Goal: Communication & Community: Share content

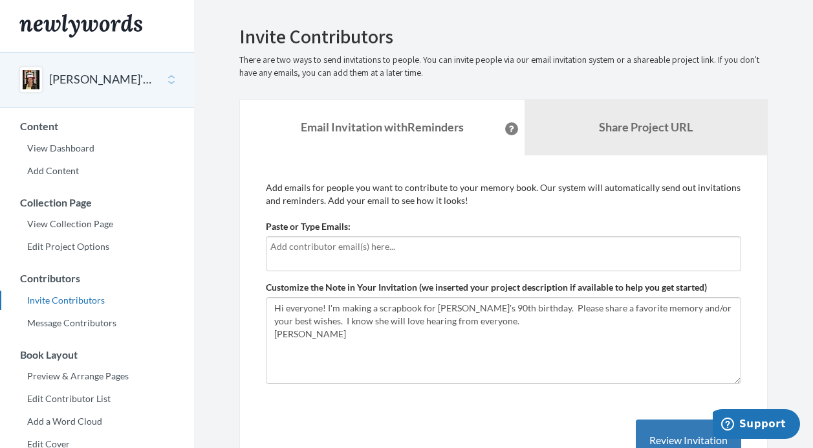
click at [293, 248] on input "text" at bounding box center [503, 246] width 466 height 14
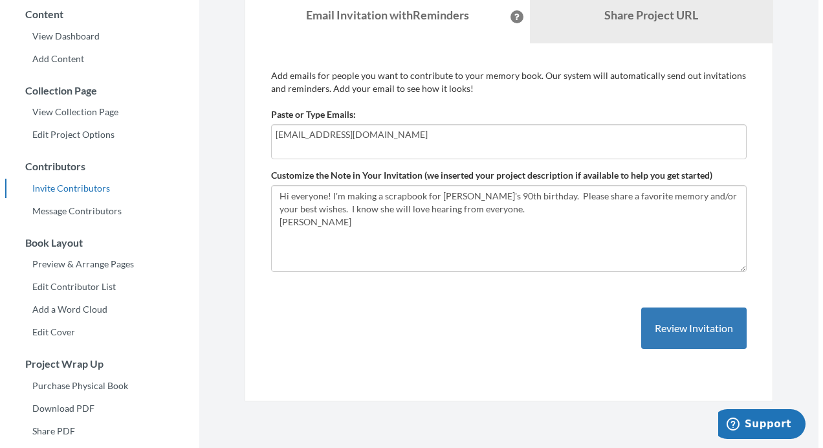
scroll to position [118, 0]
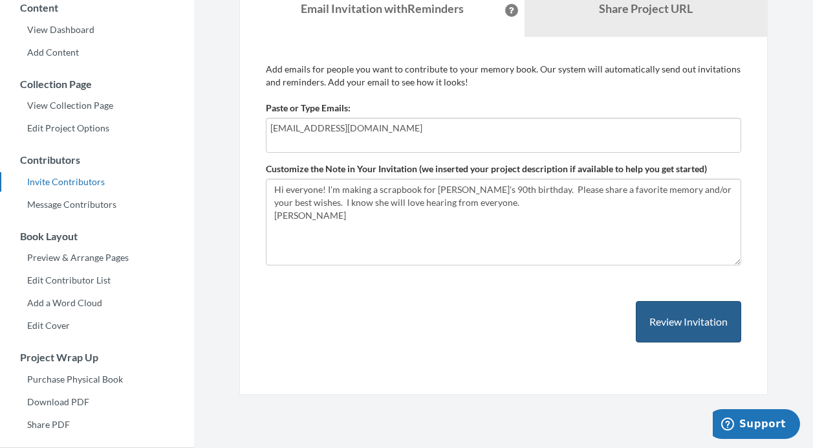
type input "[EMAIL_ADDRESS][DOMAIN_NAME]"
click at [655, 318] on button "Review Invitation" at bounding box center [688, 322] width 105 height 42
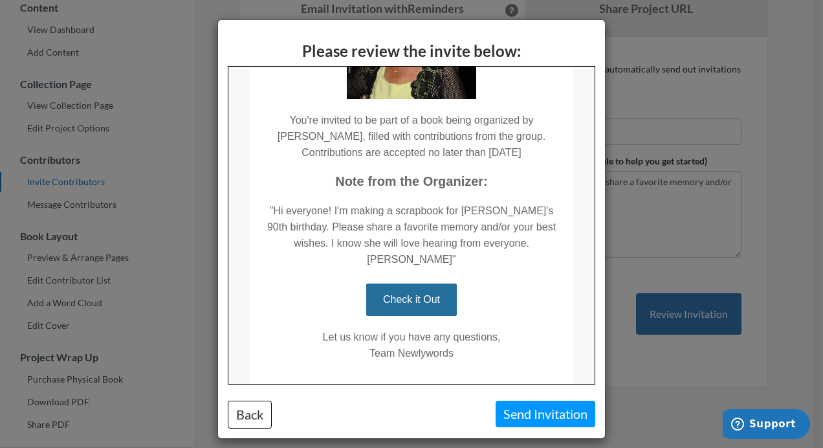
scroll to position [195, 0]
click at [385, 284] on link "Check it Out" at bounding box center [411, 299] width 91 height 32
click at [417, 285] on link "Check it Out" at bounding box center [411, 299] width 91 height 32
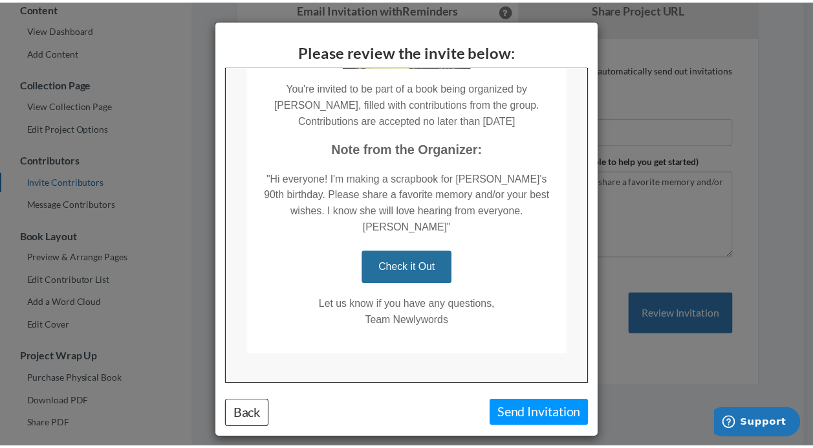
scroll to position [0, 0]
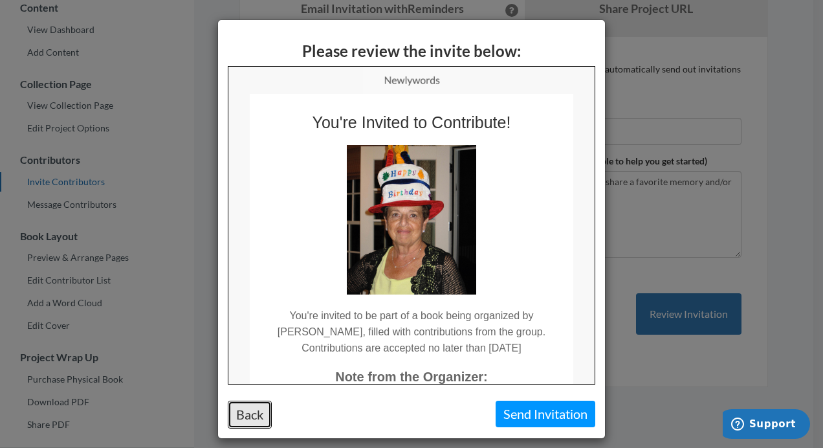
click at [245, 410] on button "Back" at bounding box center [250, 414] width 44 height 28
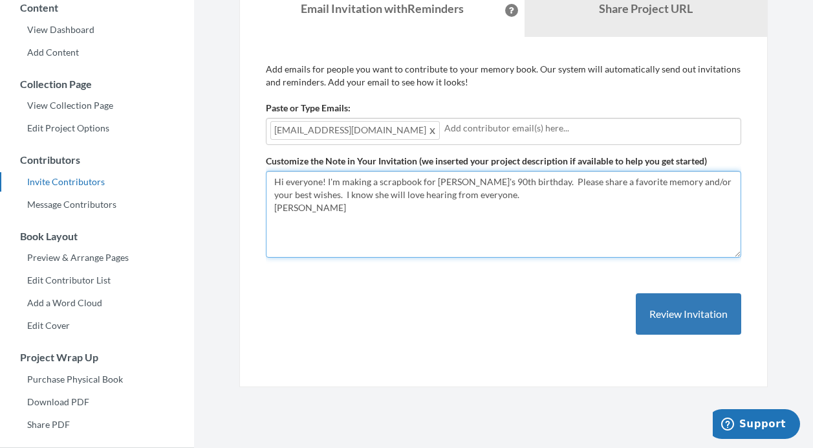
drag, startPoint x: 551, startPoint y: 181, endPoint x: 552, endPoint y: 197, distance: 16.3
click at [552, 197] on textarea "Hi everyone! I'm making a scrapbook for [PERSON_NAME]'s 90th birthday. Please s…" at bounding box center [503, 214] width 475 height 87
click at [349, 209] on textarea "Hi everyone! I'm making a scrapbook for [PERSON_NAME]'s 90th birthday. Please s…" at bounding box center [503, 214] width 475 height 87
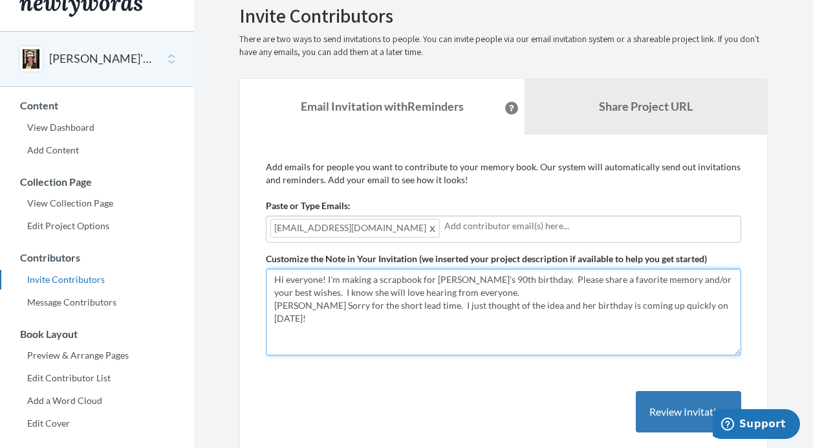
scroll to position [12, 0]
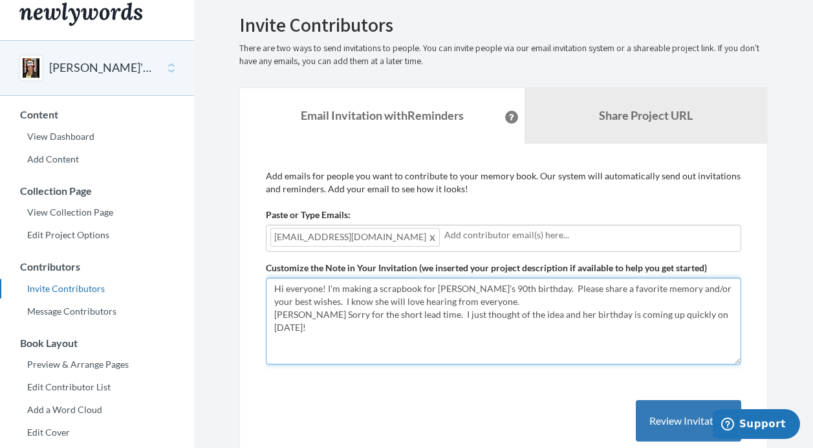
drag, startPoint x: 549, startPoint y: 289, endPoint x: 304, endPoint y: 299, distance: 245.4
click at [304, 299] on textarea "Hi everyone! I'm making a scrapbook for [PERSON_NAME]'s 90th birthday. Please s…" at bounding box center [503, 321] width 475 height 87
click at [294, 314] on textarea "Hi everyone! I'm making a scrapbook for [PERSON_NAME]'s 90th birthday. Please s…" at bounding box center [503, 321] width 475 height 87
click at [328, 305] on textarea "Hi everyone! I'm making a scrapbook for [PERSON_NAME]'s 90th birthday. Please s…" at bounding box center [503, 321] width 475 height 87
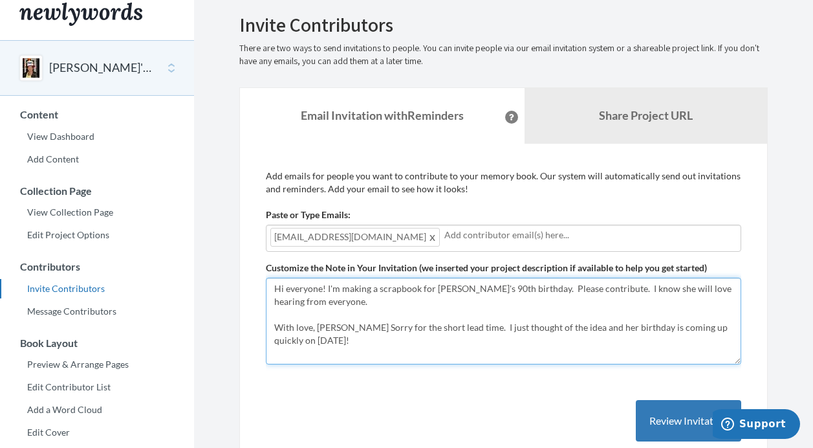
click at [350, 327] on textarea "Hi everyone! I'm making a scrapbook for [PERSON_NAME]'s 90th birthday. Please s…" at bounding box center [503, 321] width 475 height 87
click at [294, 309] on textarea "Hi everyone! I'm making a scrapbook for [PERSON_NAME]'s 90th birthday. Please s…" at bounding box center [503, 321] width 475 height 87
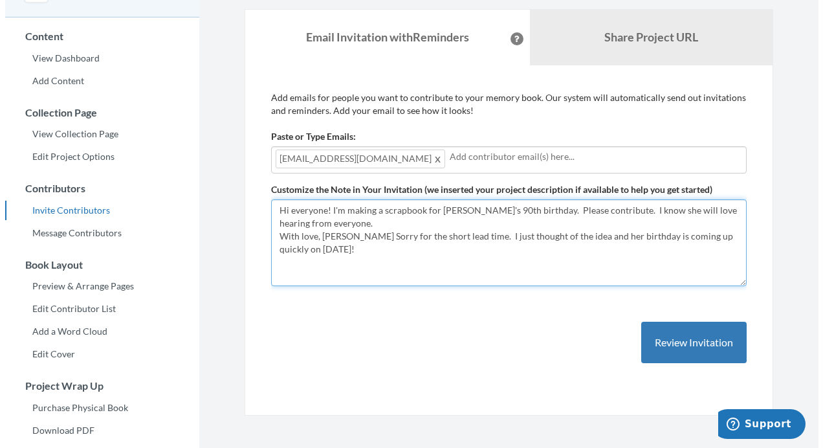
scroll to position [113, 0]
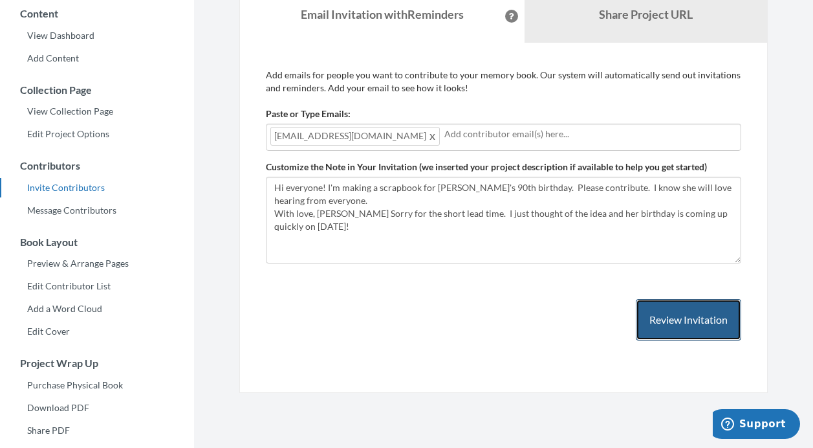
click at [660, 318] on button "Review Invitation" at bounding box center [688, 320] width 105 height 42
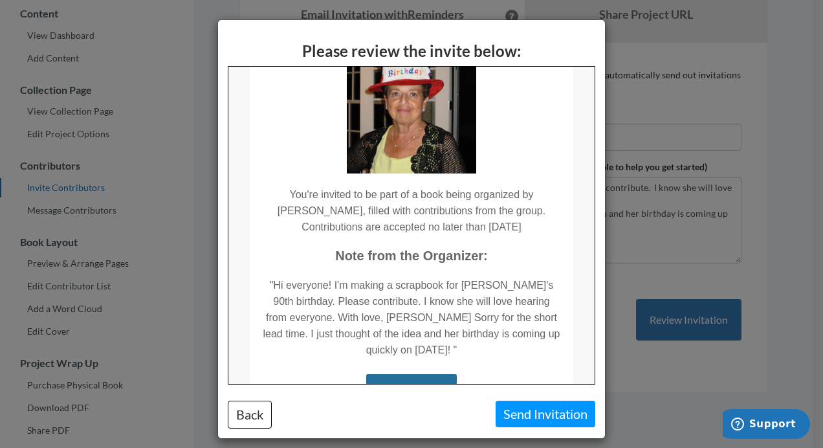
scroll to position [114, 0]
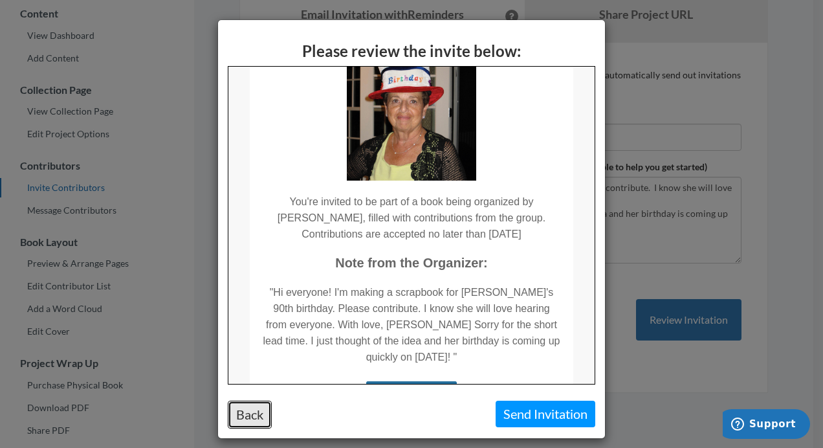
click at [248, 411] on button "Back" at bounding box center [250, 414] width 44 height 28
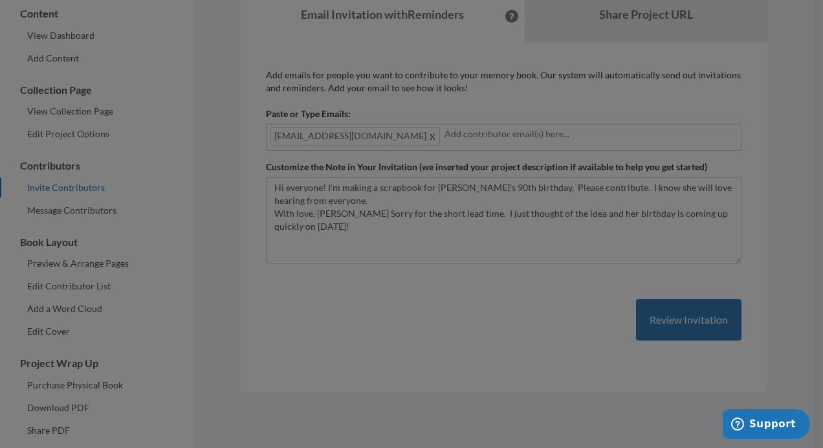
scroll to position [0, 0]
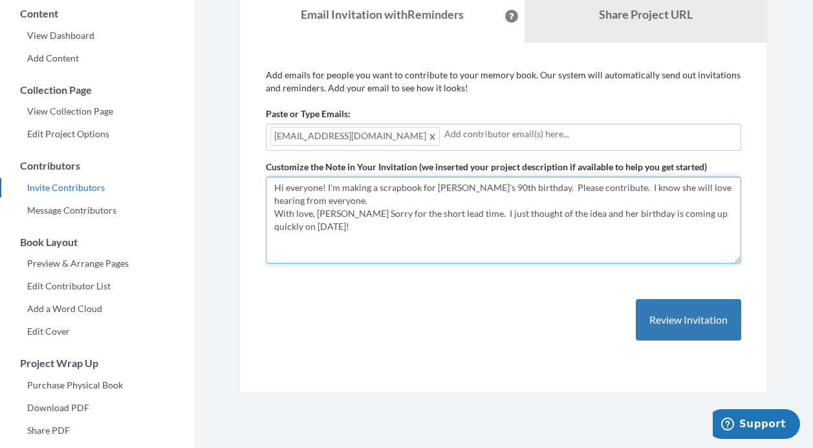
click at [347, 214] on textarea "Hi everyone! I'm making a scrapbook for [PERSON_NAME]'s 90th birthday. Please s…" at bounding box center [503, 220] width 475 height 87
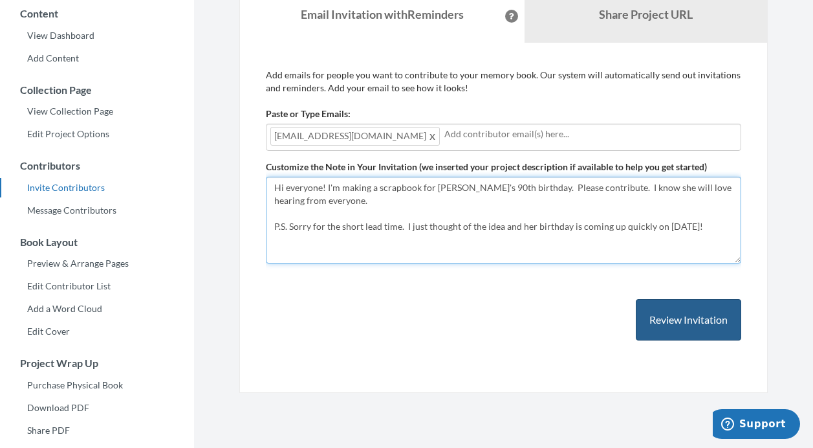
type textarea "Hi everyone! I'm making a scrapbook for [PERSON_NAME]'s 90th birthday. Please c…"
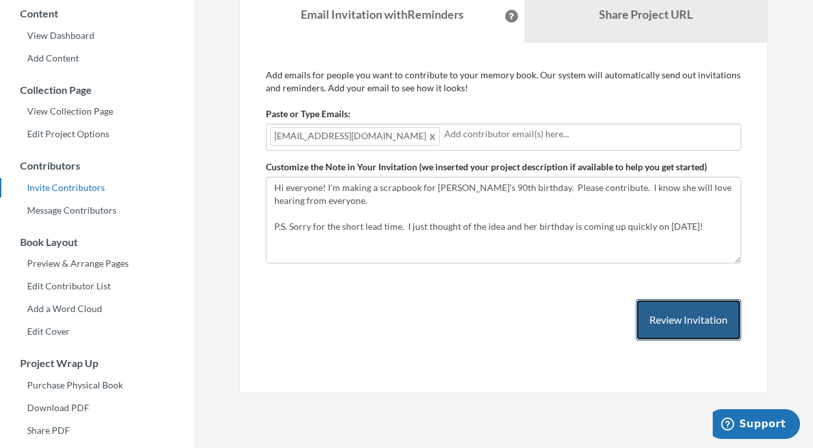
click at [664, 314] on button "Review Invitation" at bounding box center [688, 320] width 105 height 42
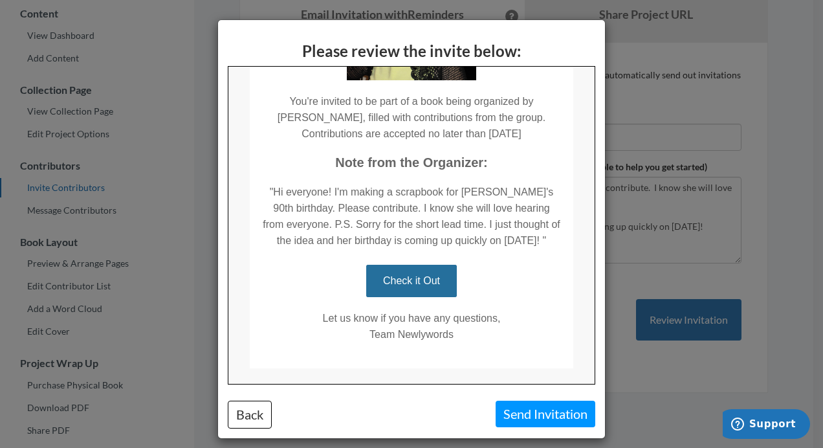
scroll to position [244, 0]
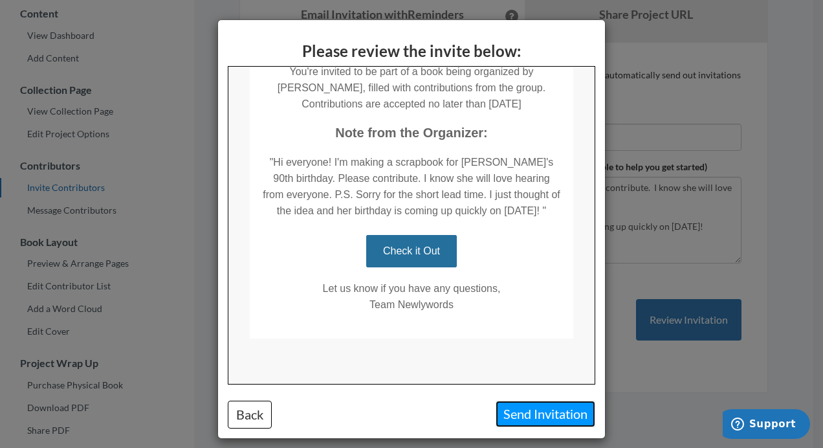
click at [518, 412] on button "Send Invitation" at bounding box center [546, 413] width 100 height 27
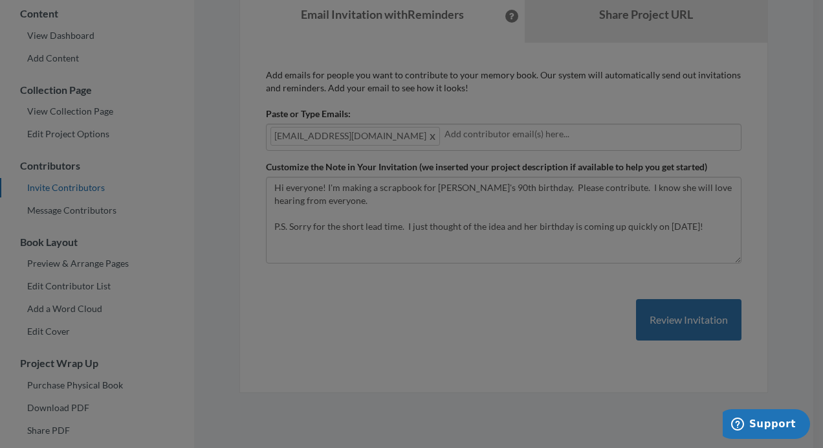
scroll to position [0, 0]
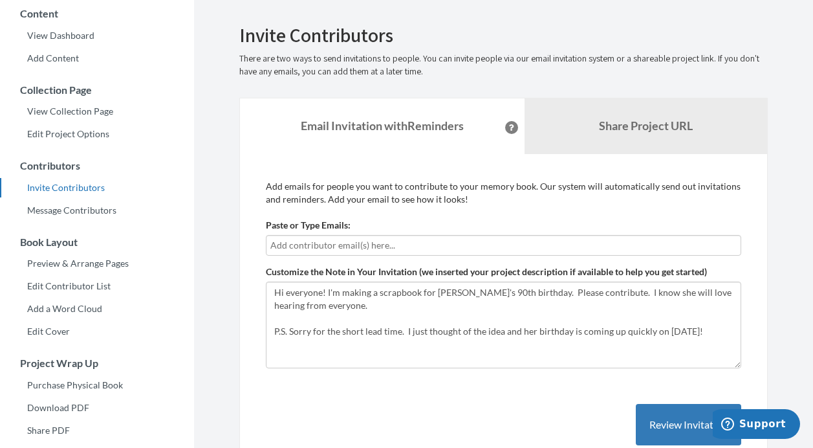
click at [297, 241] on input "text" at bounding box center [503, 245] width 466 height 14
type input "[EMAIL_ADDRESS][DOMAIN_NAME]"
click at [551, 399] on div "# Email Contributed 1 [EMAIL_ADDRESS][DOMAIN_NAME] No [GEOGRAPHIC_DATA]" at bounding box center [503, 449] width 475 height 143
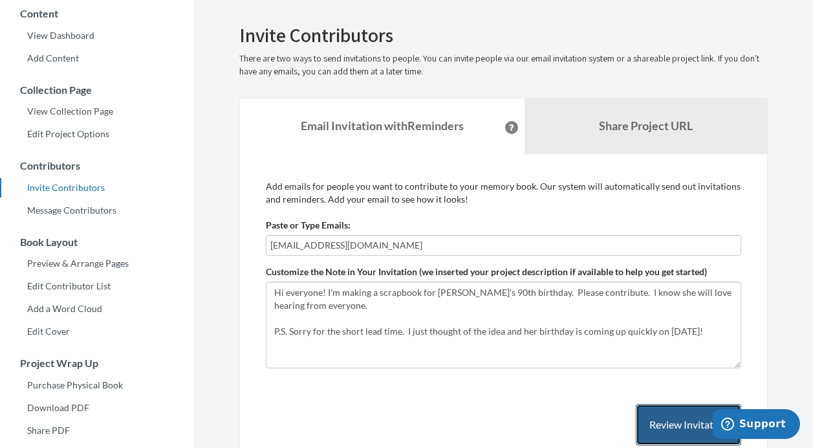
click at [666, 415] on button "Review Invitation" at bounding box center [688, 425] width 105 height 42
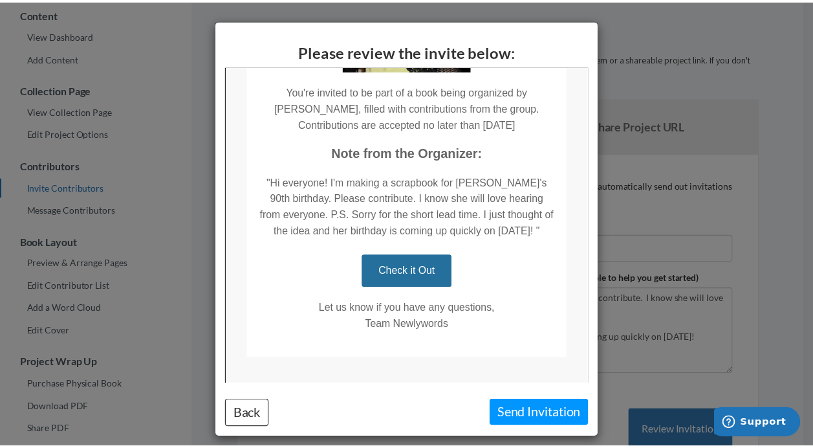
scroll to position [244, 0]
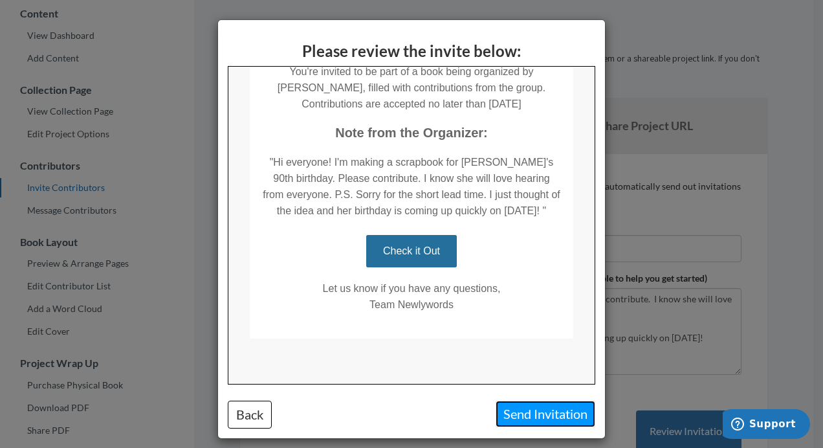
click at [506, 411] on button "Send Invitation" at bounding box center [546, 413] width 100 height 27
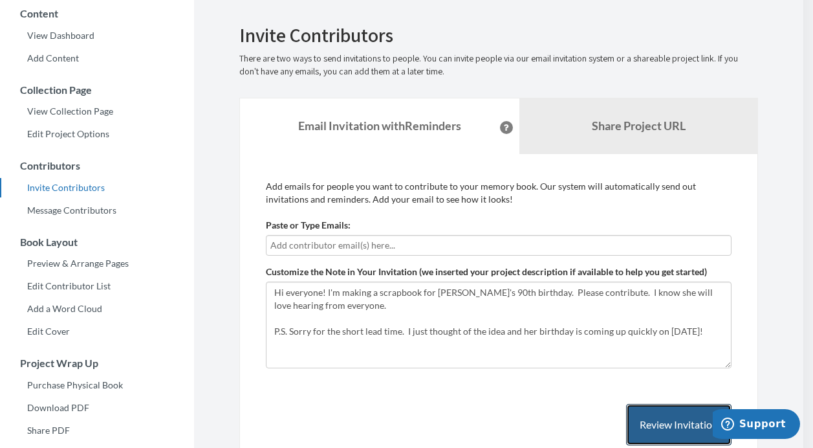
scroll to position [0, 0]
